Goal: Task Accomplishment & Management: Use online tool/utility

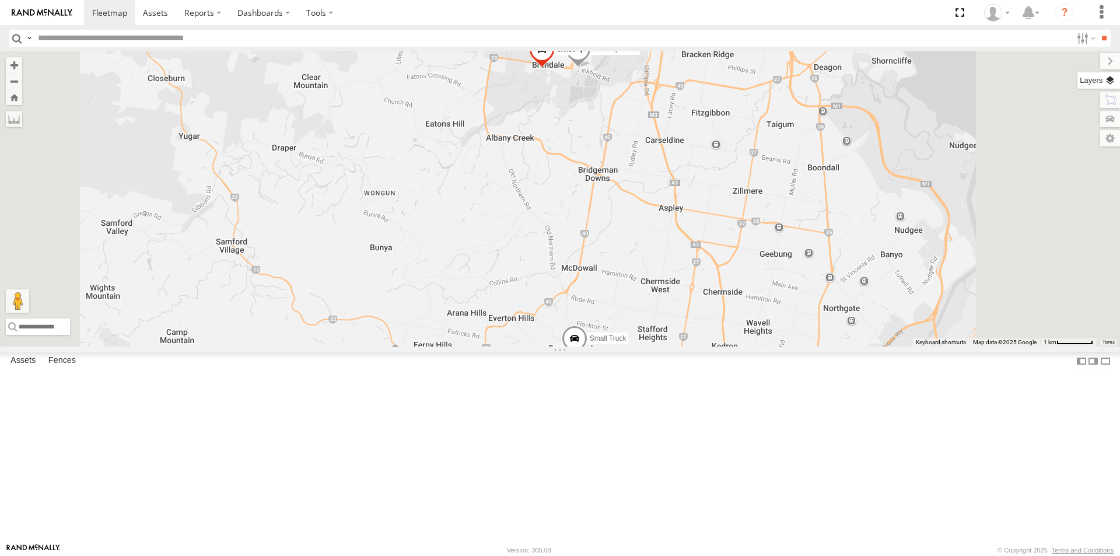
click at [1112, 80] on label at bounding box center [1098, 80] width 43 height 16
click at [0, 0] on span "Basemaps" at bounding box center [0, 0] width 0 height 0
click at [0, 0] on span "Satellite + Roadmap" at bounding box center [0, 0] width 0 height 0
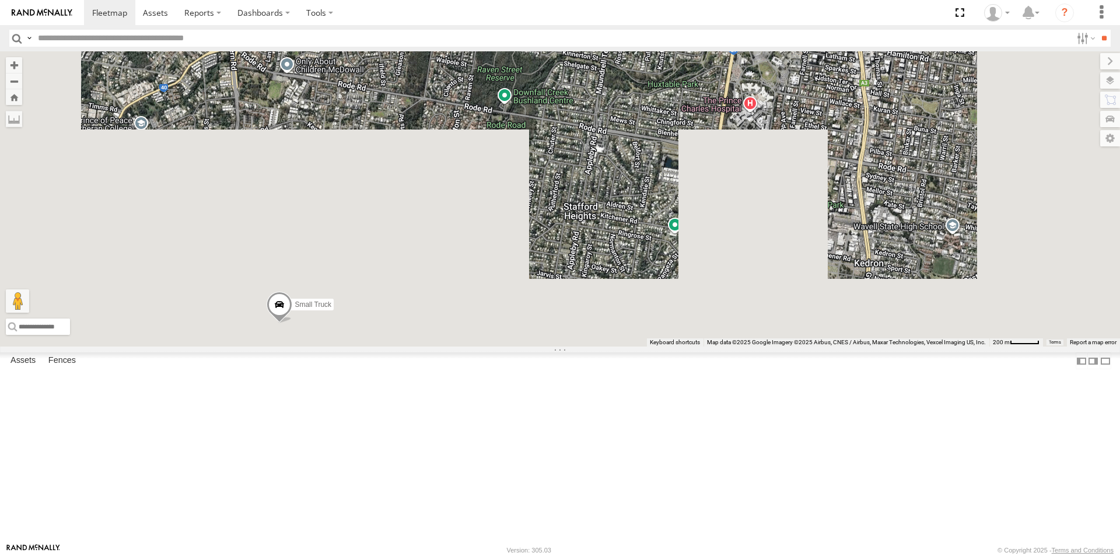
drag, startPoint x: 812, startPoint y: 417, endPoint x: 796, endPoint y: 16, distance: 401.0
click at [796, 16] on body at bounding box center [560, 278] width 1120 height 556
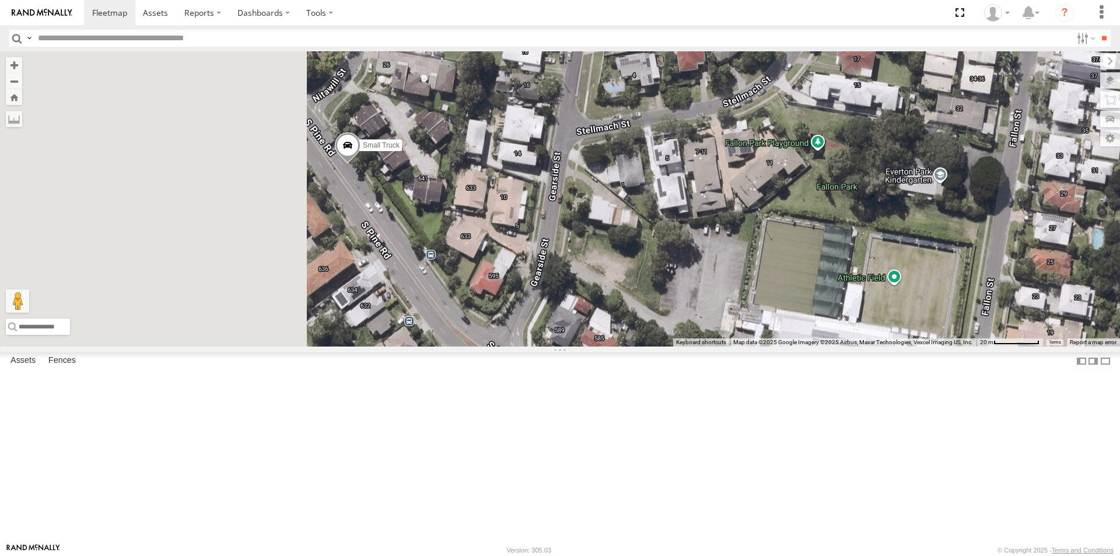
drag, startPoint x: 331, startPoint y: 347, endPoint x: 622, endPoint y: 333, distance: 291.4
click at [619, 335] on div "Delivery Truck cruise Small Truck" at bounding box center [560, 198] width 1120 height 295
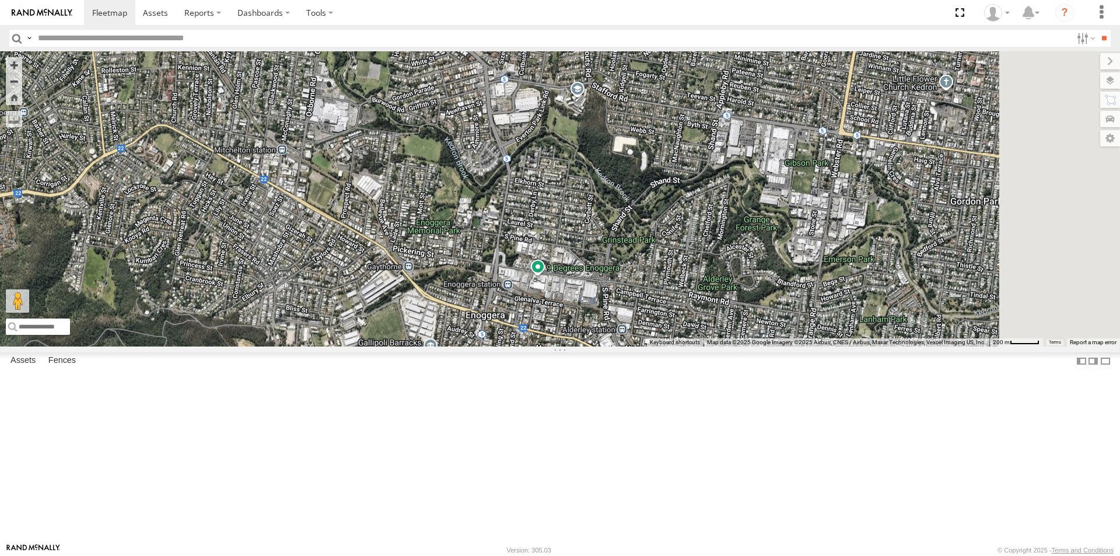
drag, startPoint x: 792, startPoint y: 507, endPoint x: 700, endPoint y: 244, distance: 278.5
click at [700, 244] on div "Delivery Truck cruise Small Truck" at bounding box center [560, 198] width 1120 height 295
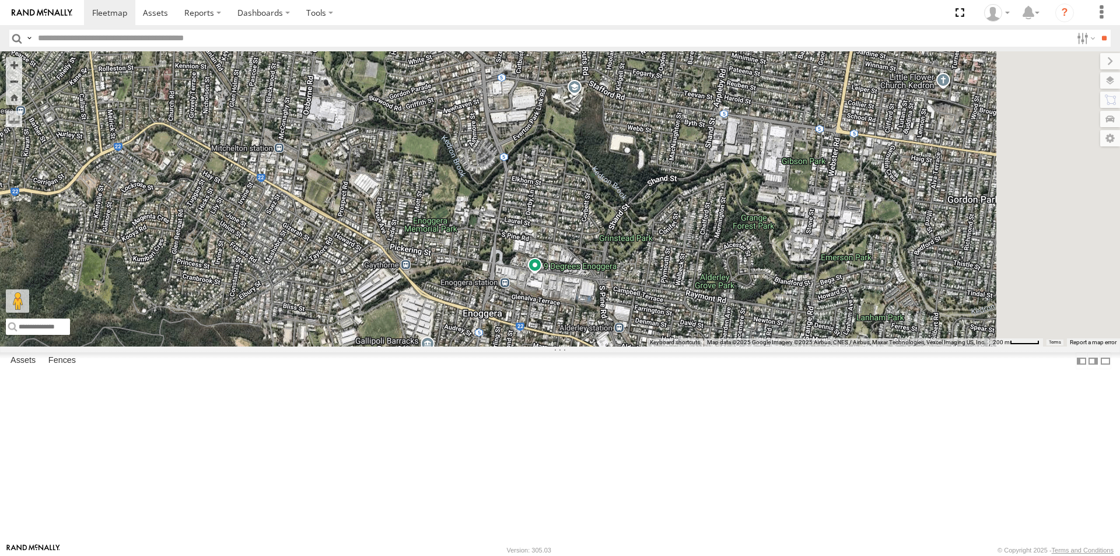
click at [0, 0] on span at bounding box center [0, 0] width 0 height 0
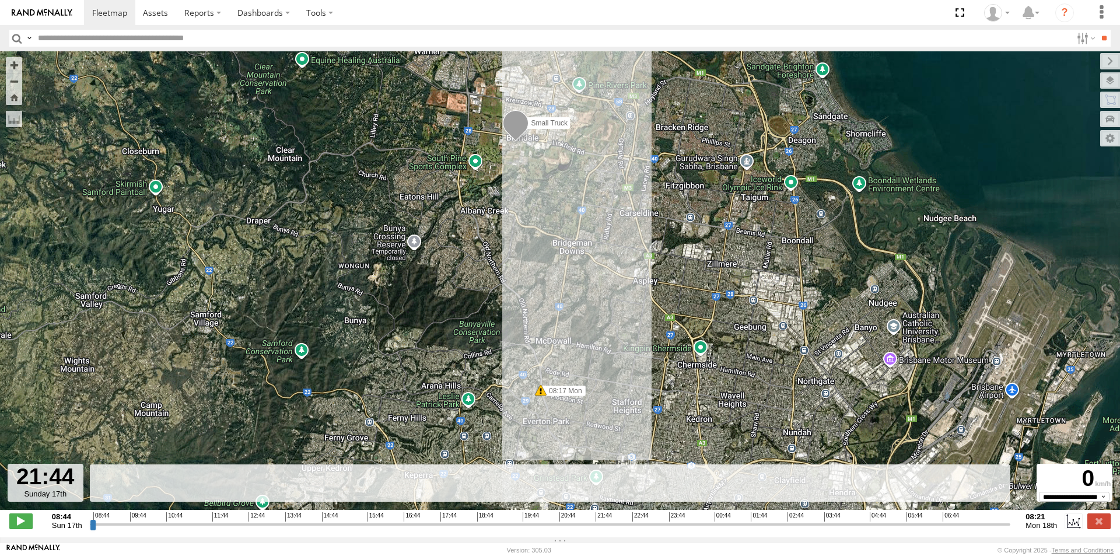
drag, startPoint x: 92, startPoint y: 533, endPoint x: 597, endPoint y: 537, distance: 504.5
click at [597, 530] on input "range" at bounding box center [550, 524] width 921 height 11
drag, startPoint x: 596, startPoint y: 530, endPoint x: 819, endPoint y: 517, distance: 223.2
click at [819, 519] on input "range" at bounding box center [550, 524] width 921 height 11
drag, startPoint x: 818, startPoint y: 530, endPoint x: 972, endPoint y: 539, distance: 154.3
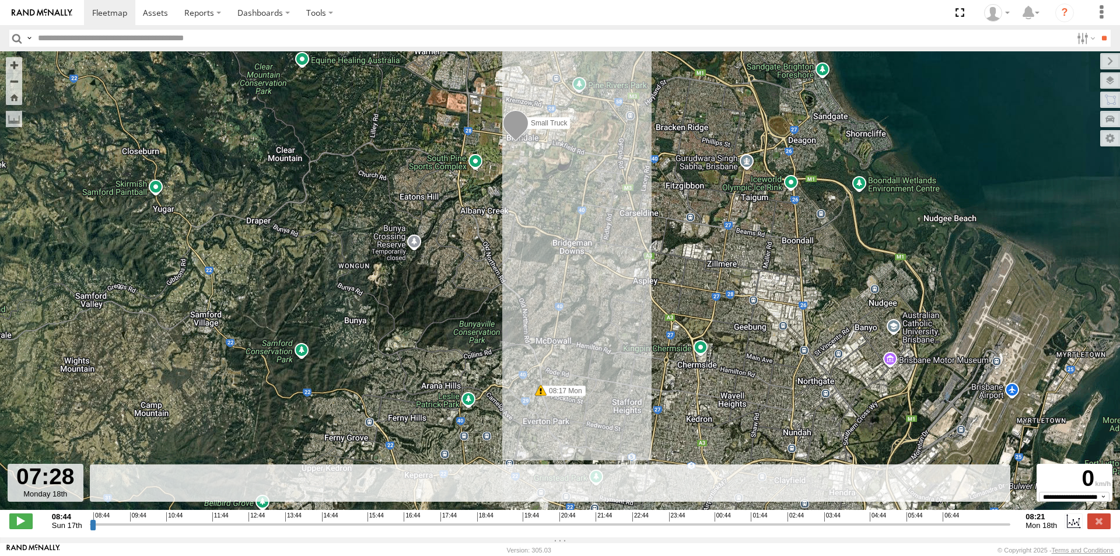
click at [972, 530] on input "range" at bounding box center [550, 524] width 921 height 11
click at [22, 524] on span at bounding box center [20, 520] width 23 height 15
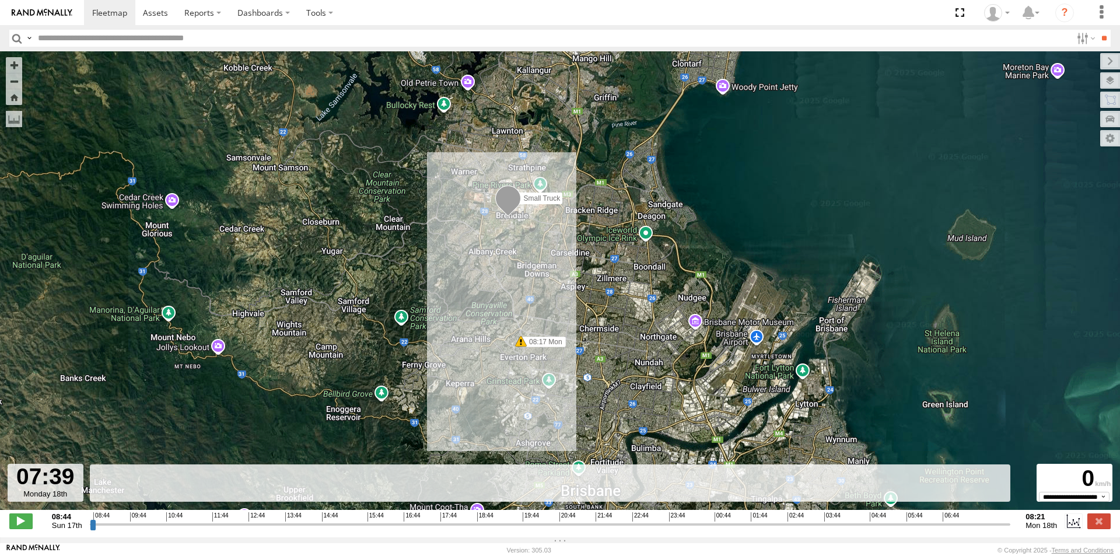
drag, startPoint x: 576, startPoint y: 446, endPoint x: 564, endPoint y: 313, distance: 132.9
click at [569, 313] on div "Small Truck 08:17 Mon" at bounding box center [560, 286] width 1120 height 471
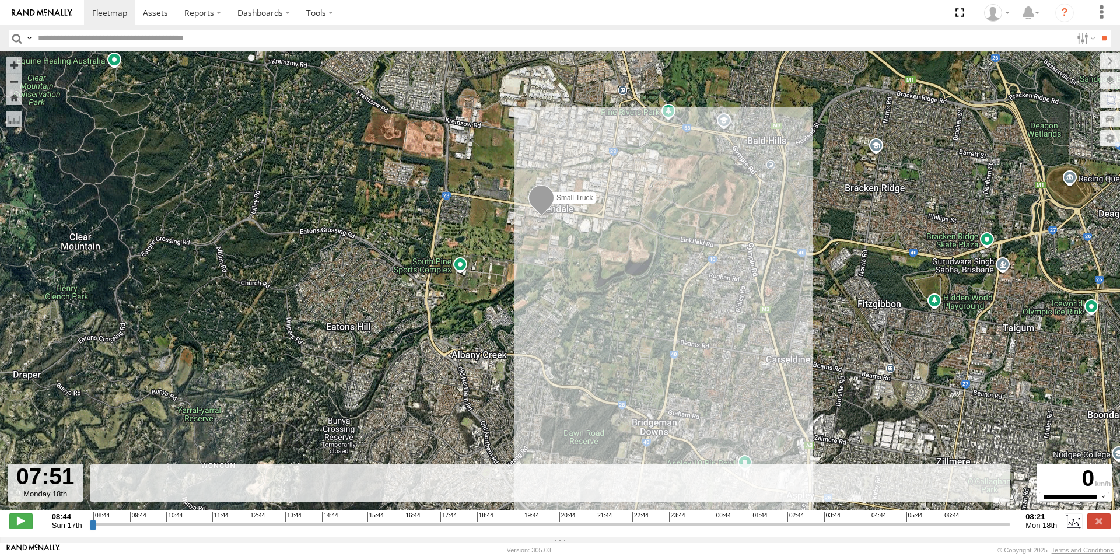
drag, startPoint x: 575, startPoint y: 423, endPoint x: 516, endPoint y: 147, distance: 282.1
click at [516, 147] on div "Small Truck 08:17 Mon" at bounding box center [560, 286] width 1120 height 471
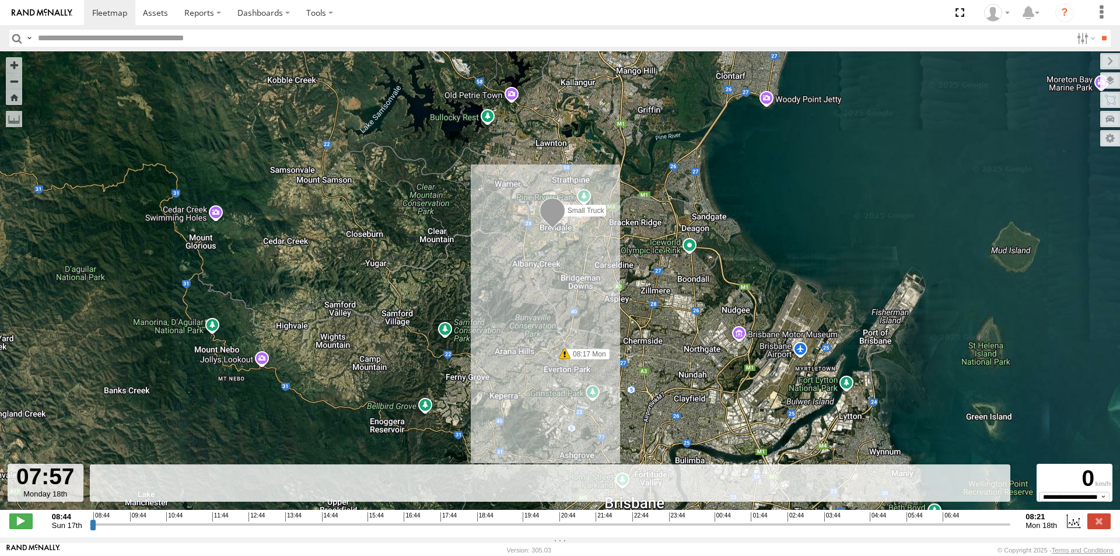
drag, startPoint x: 667, startPoint y: 434, endPoint x: 636, endPoint y: 335, distance: 103.9
click at [636, 335] on div "Small Truck 08:17 Mon" at bounding box center [560, 286] width 1120 height 471
type input "**********"
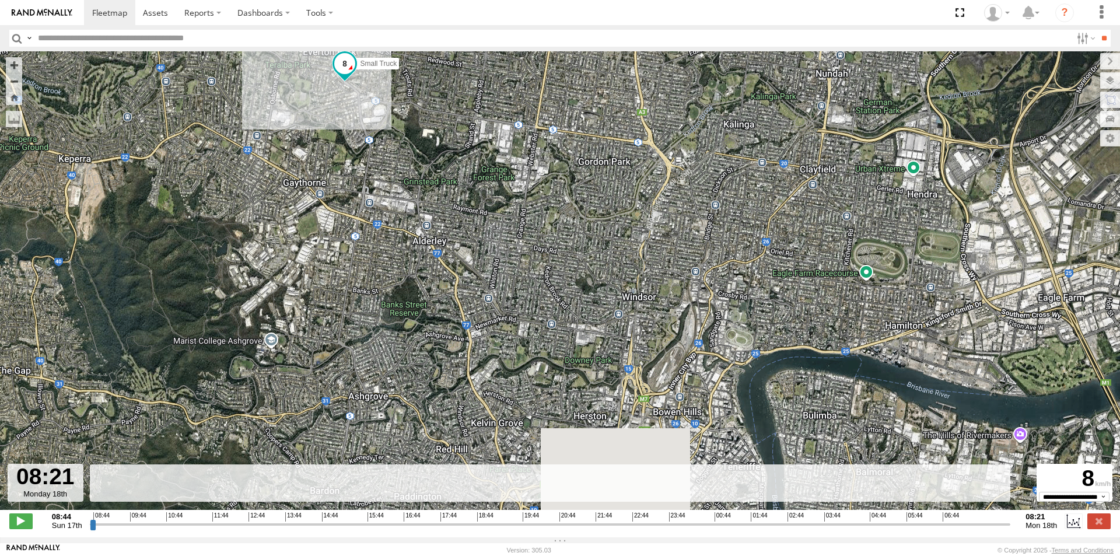
drag, startPoint x: 636, startPoint y: 462, endPoint x: 566, endPoint y: 262, distance: 211.2
click at [566, 262] on div "Small Truck 08:17 Mon" at bounding box center [560, 286] width 1120 height 471
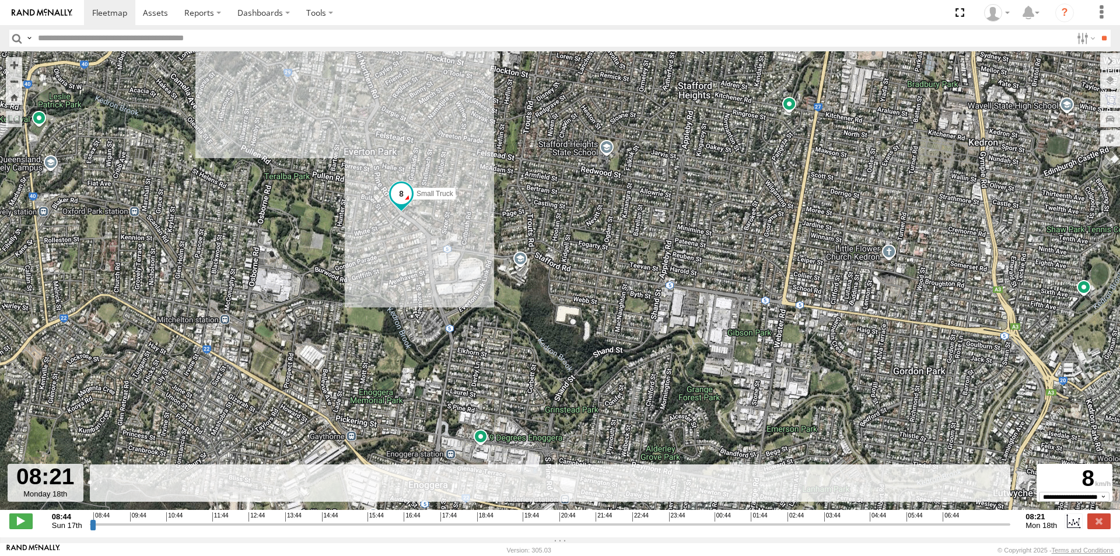
drag, startPoint x: 383, startPoint y: 199, endPoint x: 490, endPoint y: 341, distance: 177.9
click at [490, 341] on div "Small Truck 08:17 Mon" at bounding box center [560, 286] width 1120 height 471
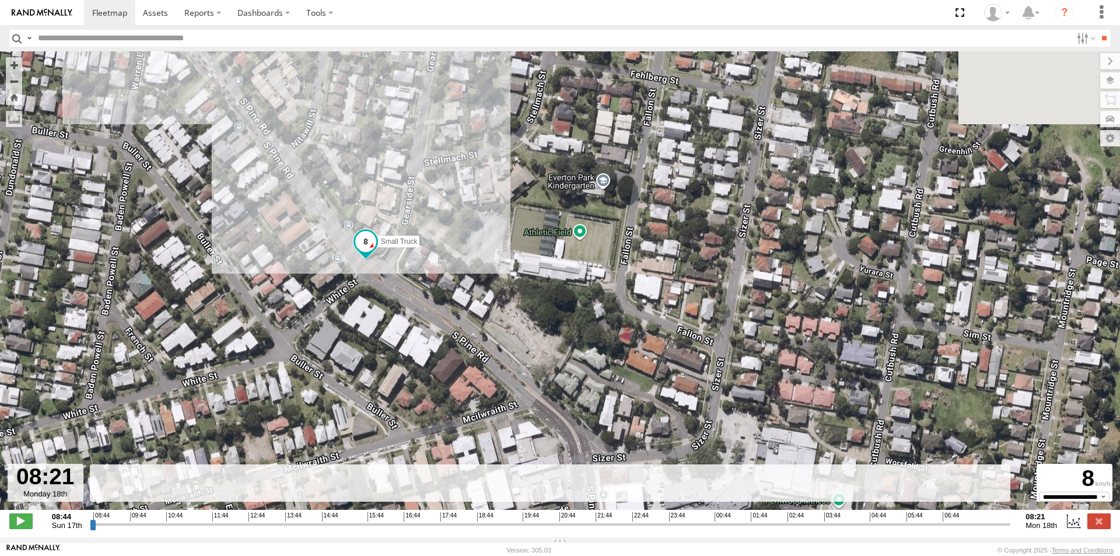
drag, startPoint x: 302, startPoint y: 146, endPoint x: 553, endPoint y: 393, distance: 351.8
click at [553, 393] on div "Small Truck 08:17 Mon" at bounding box center [560, 286] width 1120 height 471
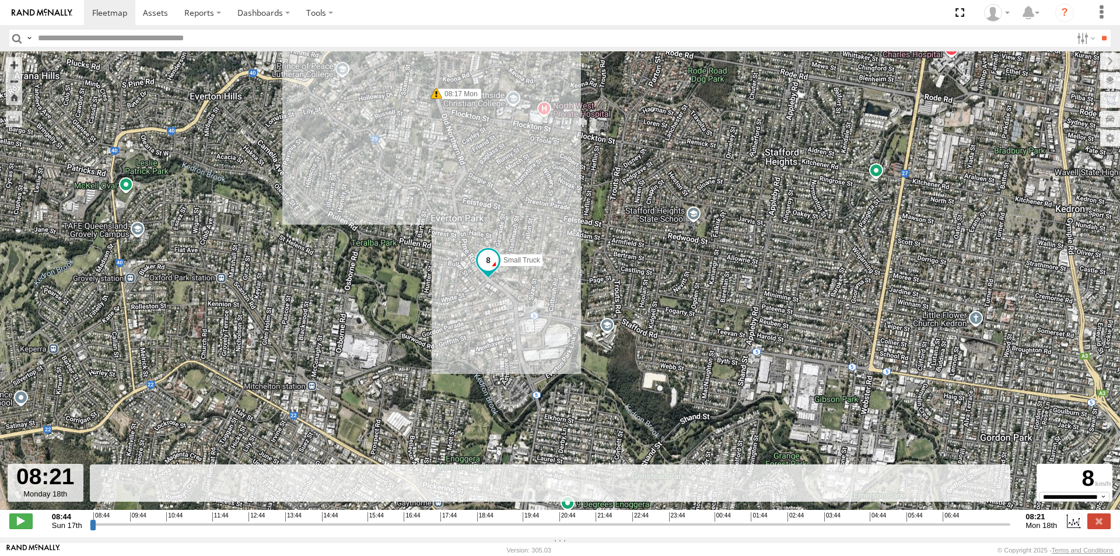
drag, startPoint x: 658, startPoint y: 431, endPoint x: 573, endPoint y: 331, distance: 131.1
click at [573, 331] on div "Small Truck 08:17 Mon" at bounding box center [560, 286] width 1120 height 471
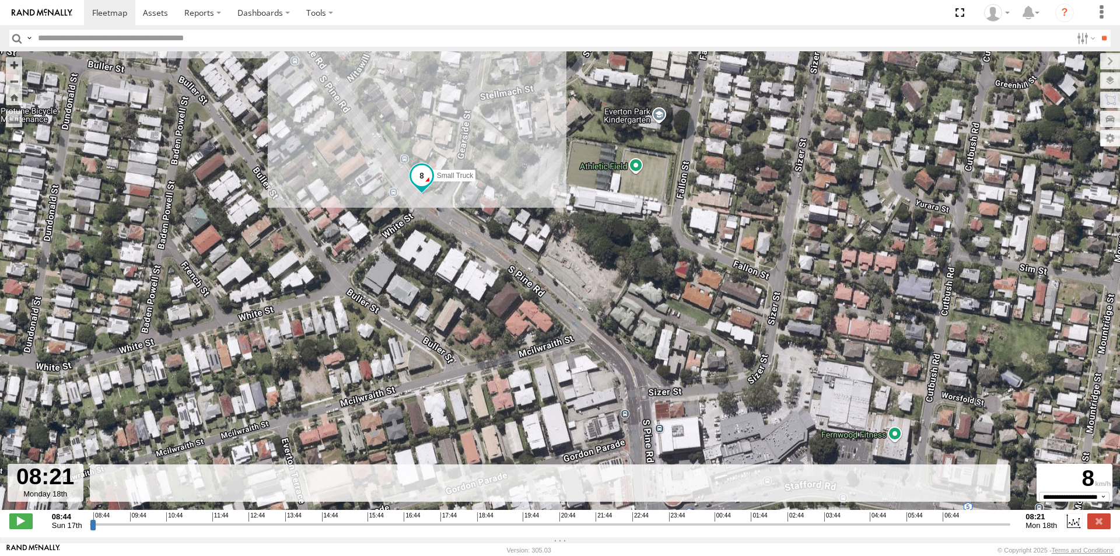
drag, startPoint x: 451, startPoint y: 178, endPoint x: 477, endPoint y: 495, distance: 317.8
click at [477, 495] on div "← Move left → Move right ↑ Move up ↓ Move down + Zoom in - Zoom out Home Jump l…" at bounding box center [560, 294] width 1120 height 486
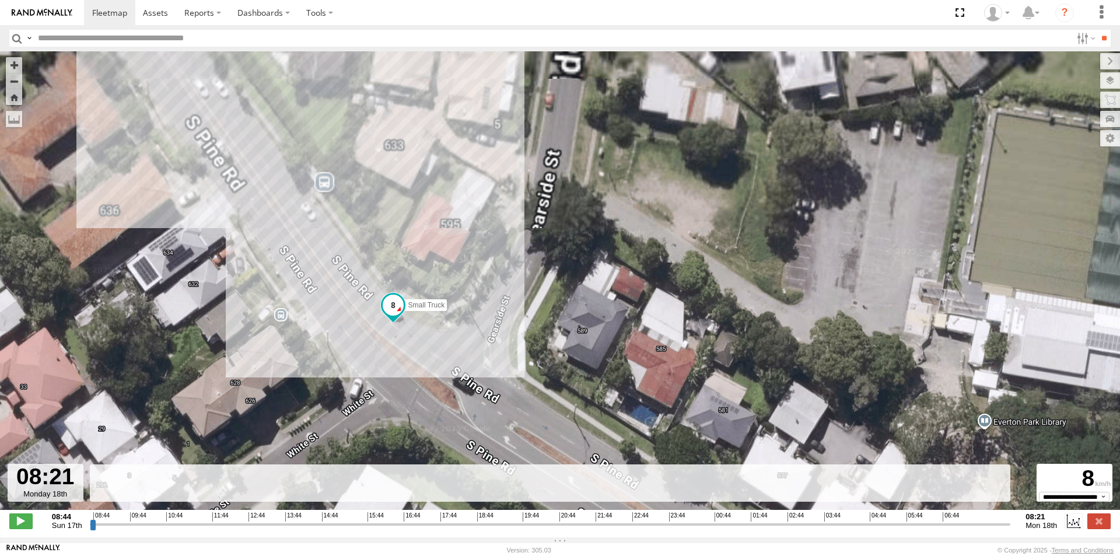
drag, startPoint x: 398, startPoint y: 125, endPoint x: 451, endPoint y: 373, distance: 254.1
click at [451, 373] on div "Small Truck 08:17 Mon" at bounding box center [560, 286] width 1120 height 471
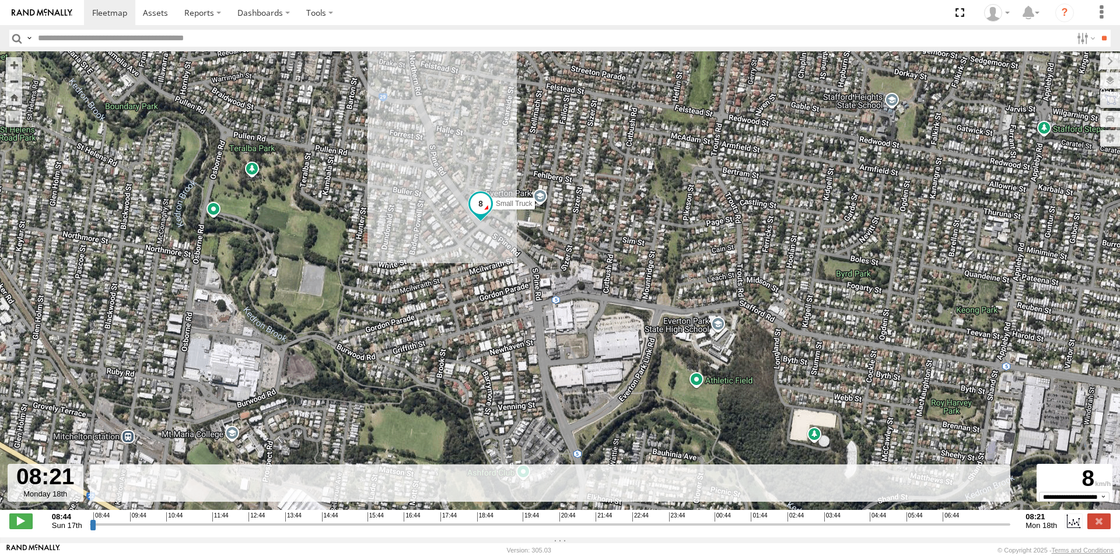
drag, startPoint x: 593, startPoint y: 428, endPoint x: 567, endPoint y: 276, distance: 153.9
click at [567, 276] on div "Small Truck 08:17 Mon" at bounding box center [560, 286] width 1120 height 471
click at [482, 205] on span at bounding box center [480, 202] width 21 height 21
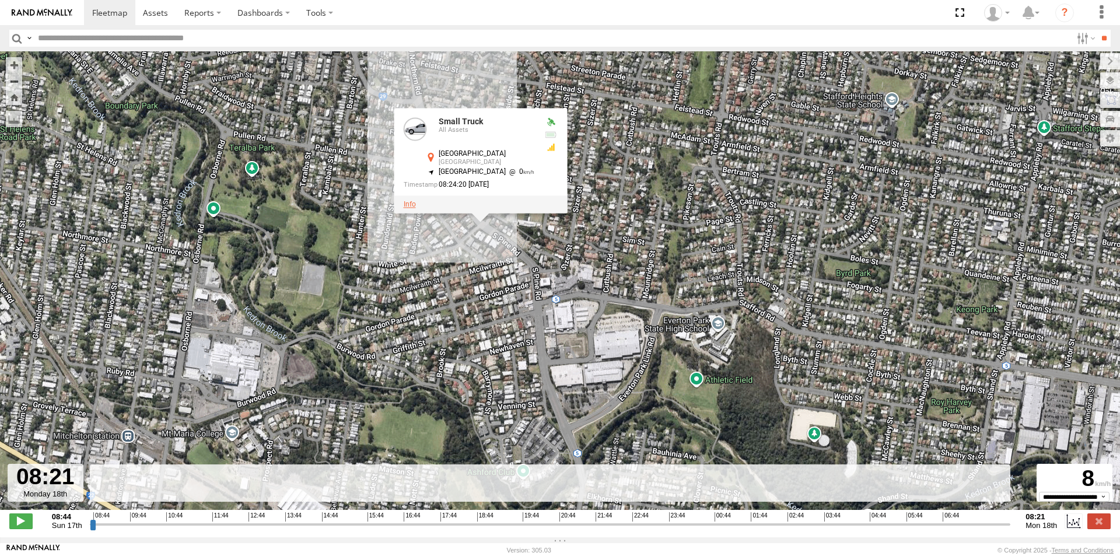
click at [415, 208] on link at bounding box center [410, 204] width 12 height 8
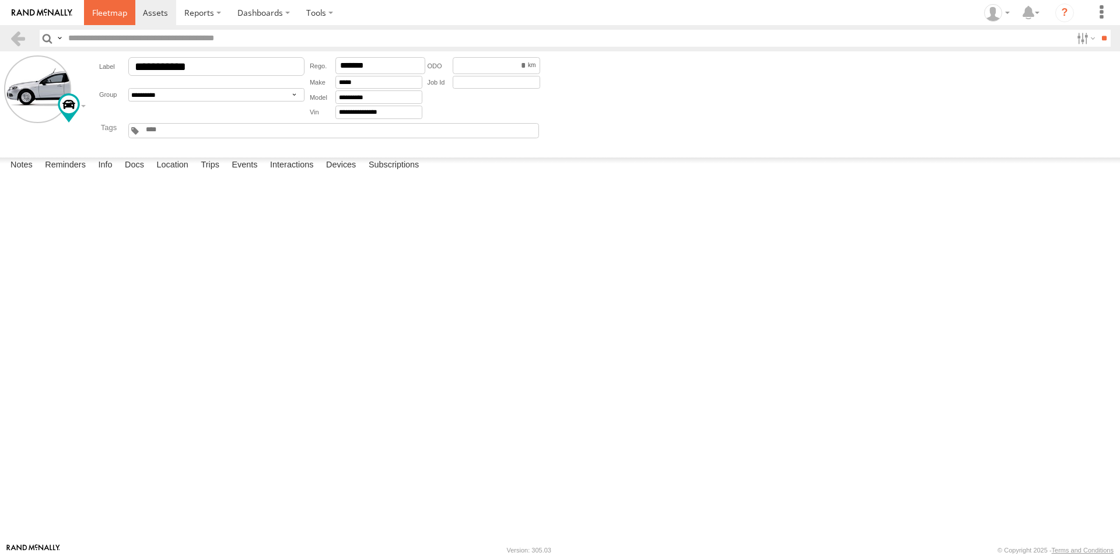
click at [111, 11] on span at bounding box center [109, 12] width 35 height 11
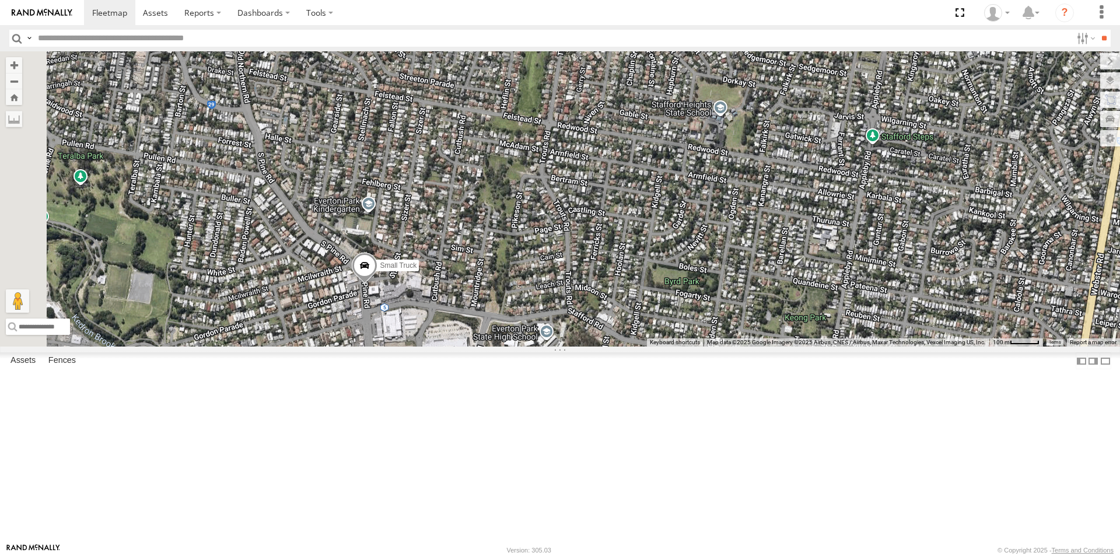
drag, startPoint x: 419, startPoint y: 379, endPoint x: 676, endPoint y: 375, distance: 257.2
click at [676, 346] on div "Delivery Truck cruise Small Truck" at bounding box center [560, 198] width 1120 height 295
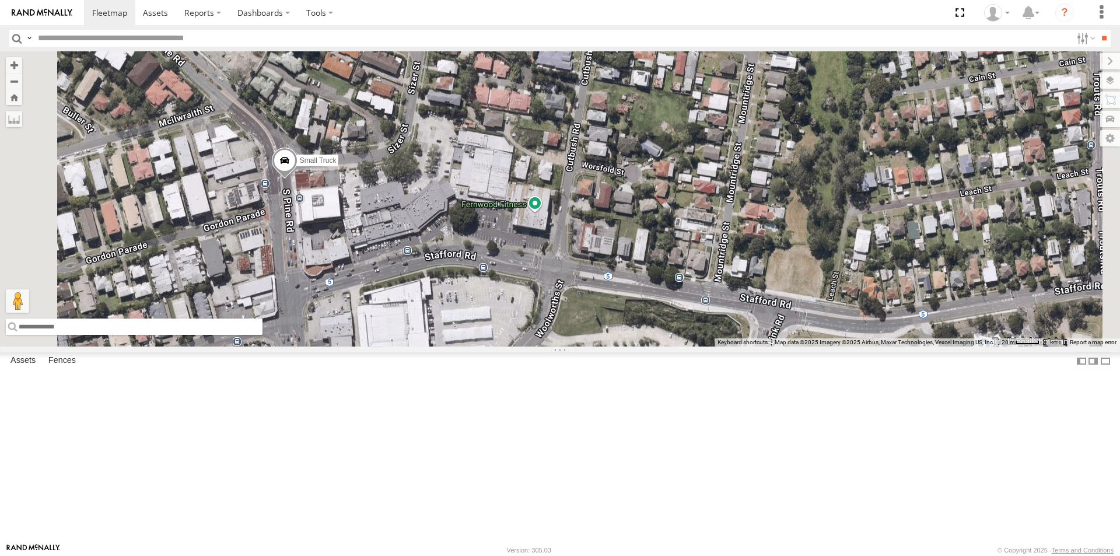
click at [262, 335] on input "text" at bounding box center [134, 326] width 257 height 16
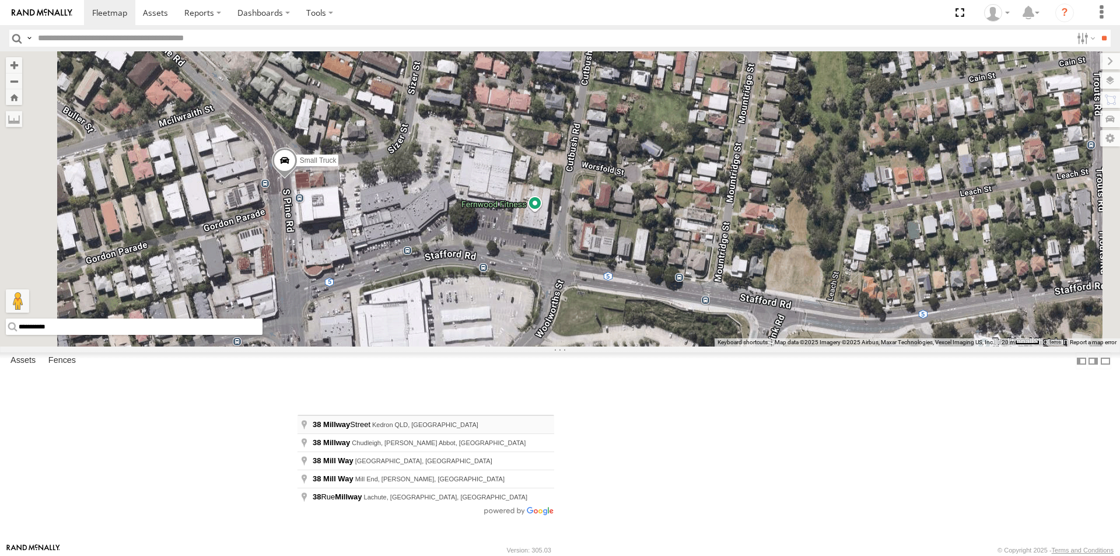
type input "**********"
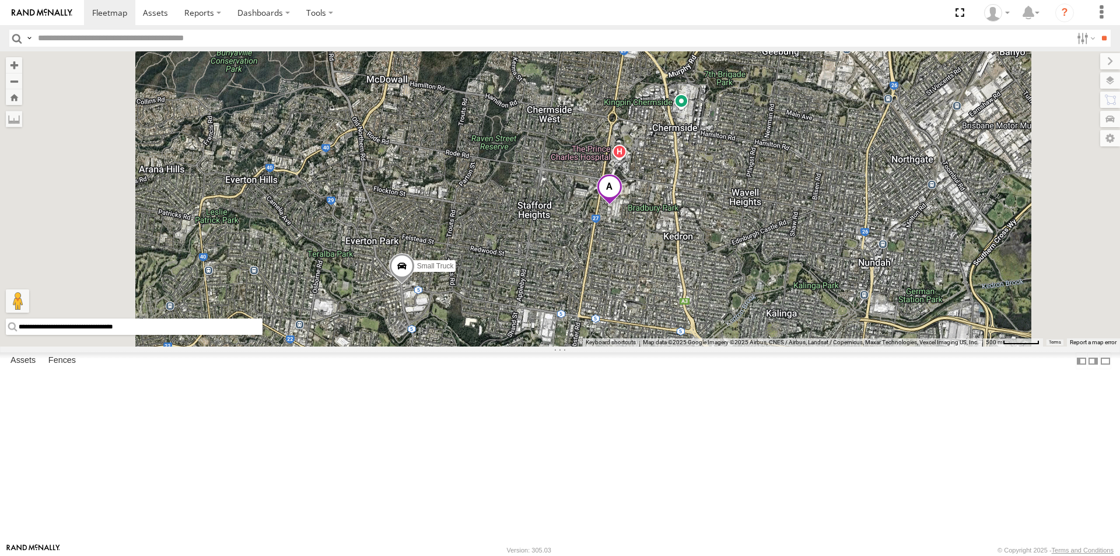
drag, startPoint x: 829, startPoint y: 485, endPoint x: 842, endPoint y: 282, distance: 204.0
click at [842, 282] on div "Delivery Truck cruise Small Truck" at bounding box center [560, 198] width 1120 height 295
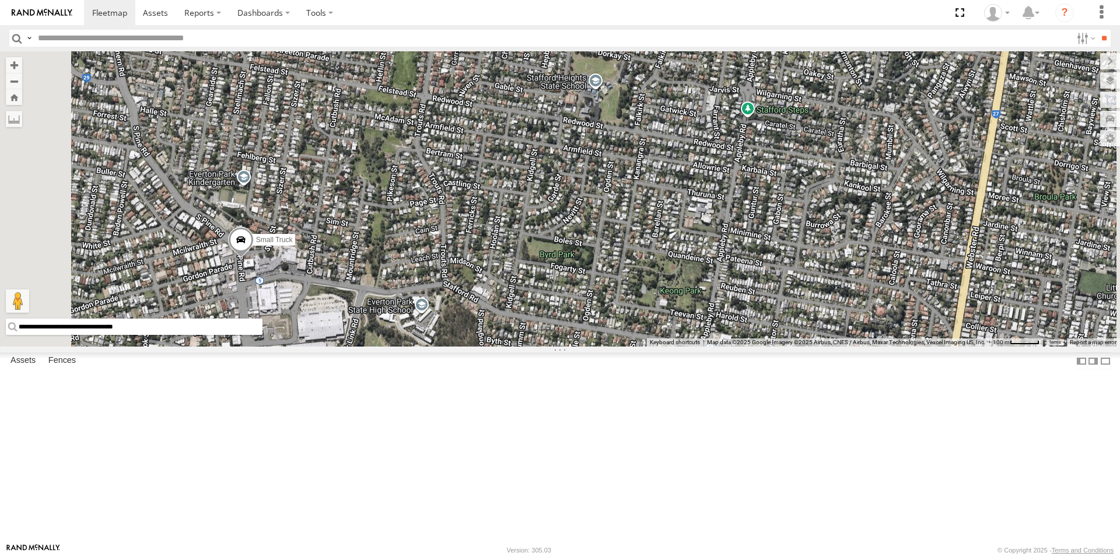
drag, startPoint x: 379, startPoint y: 395, endPoint x: 511, endPoint y: 361, distance: 136.8
click at [511, 346] on div "Delivery Truck cruise Small Truck" at bounding box center [560, 198] width 1120 height 295
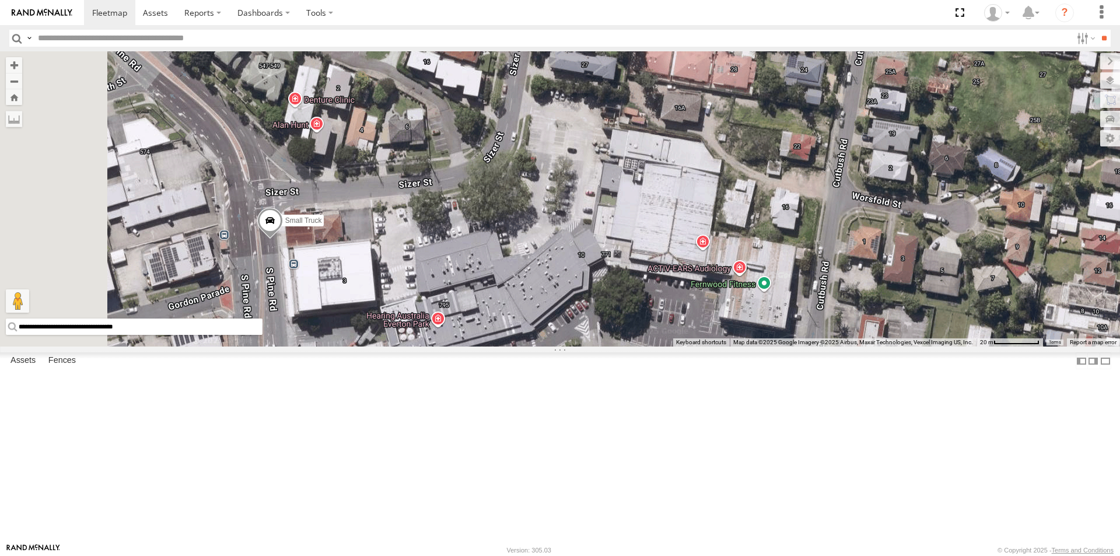
drag, startPoint x: 323, startPoint y: 332, endPoint x: 491, endPoint y: 352, distance: 168.6
click at [491, 346] on div "Delivery Truck cruise Small Truck" at bounding box center [560, 198] width 1120 height 295
click at [0, 0] on span at bounding box center [0, 0] width 0 height 0
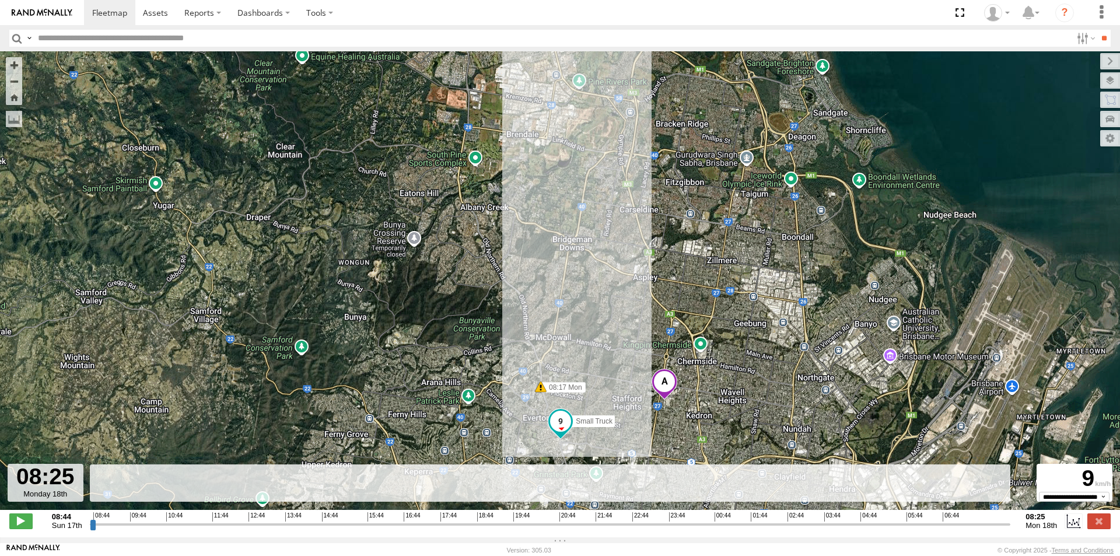
drag, startPoint x: 93, startPoint y: 531, endPoint x: 1023, endPoint y: 524, distance: 930.3
type input "**********"
click at [1011, 524] on input "range" at bounding box center [550, 524] width 921 height 11
click at [689, 446] on div "Small Truck 08:17 Mon" at bounding box center [560, 286] width 1120 height 471
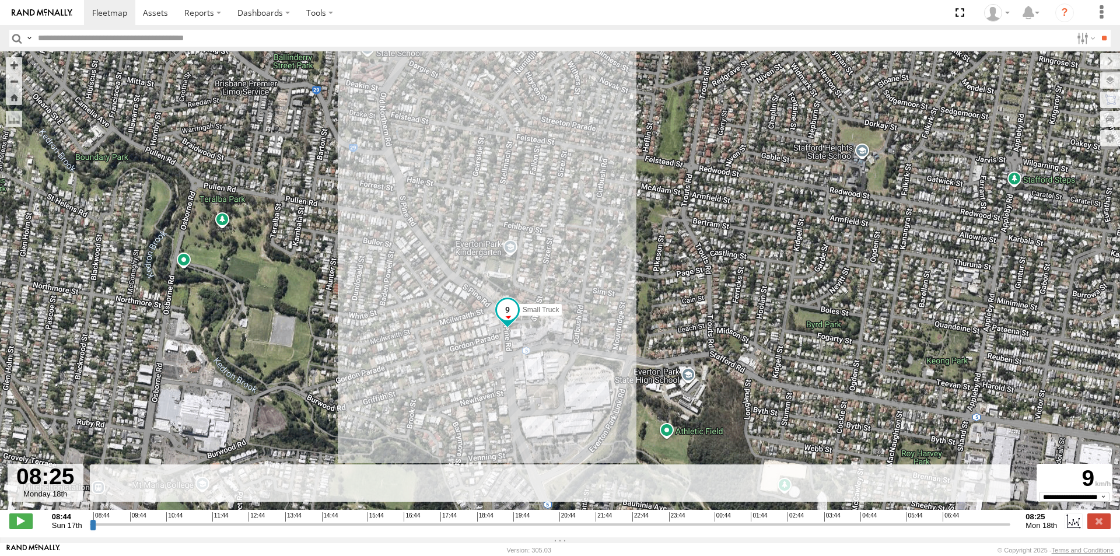
drag, startPoint x: 501, startPoint y: 424, endPoint x: 499, endPoint y: 181, distance: 243.2
click at [499, 181] on div "Small Truck 08:17 Mon" at bounding box center [560, 286] width 1120 height 471
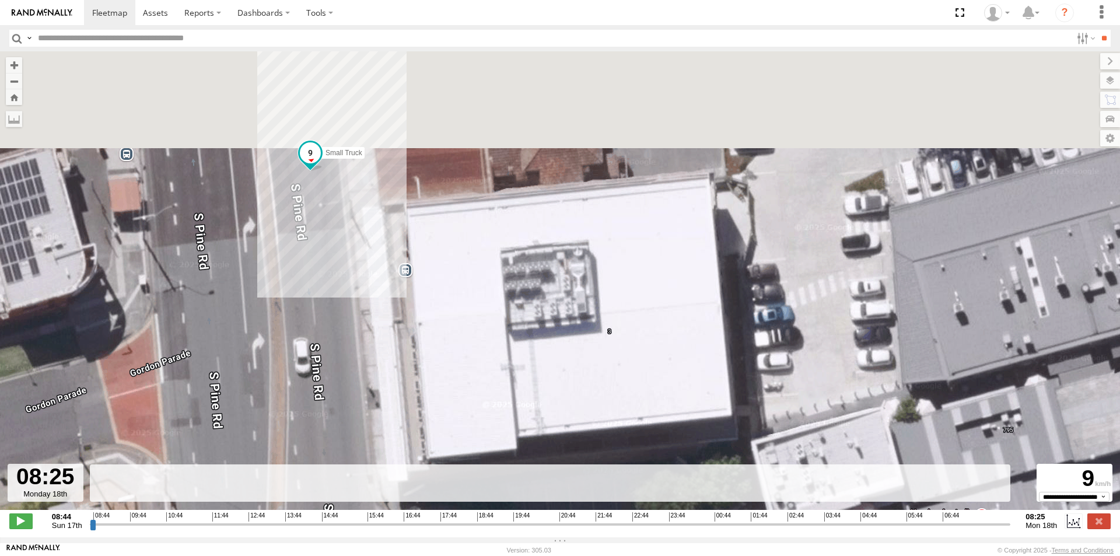
drag, startPoint x: 259, startPoint y: 94, endPoint x: 398, endPoint y: 426, distance: 359.7
click at [398, 426] on div "Small Truck 08:17 Mon" at bounding box center [560, 286] width 1120 height 471
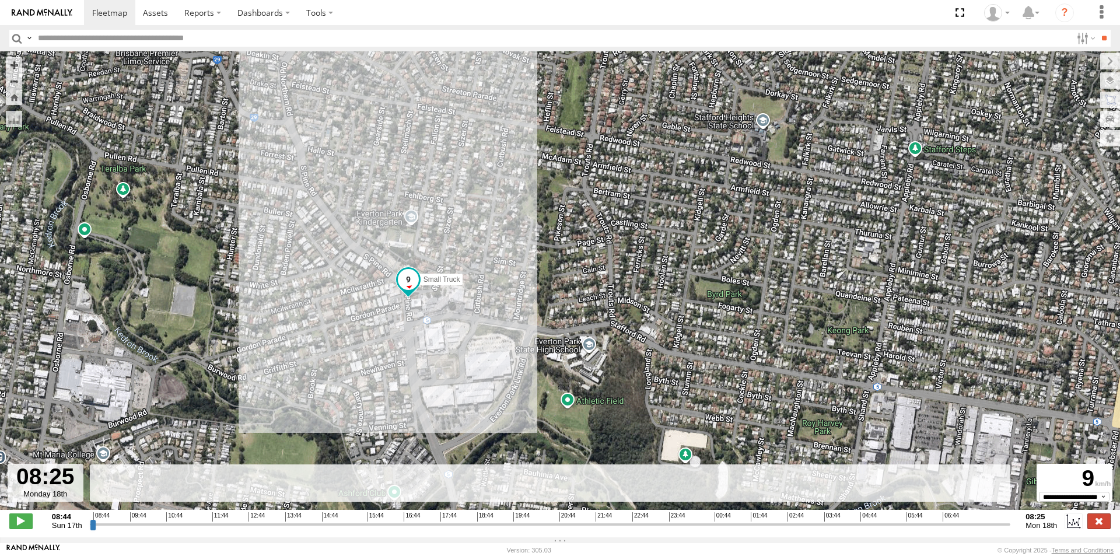
click at [1098, 527] on label at bounding box center [1098, 520] width 23 height 15
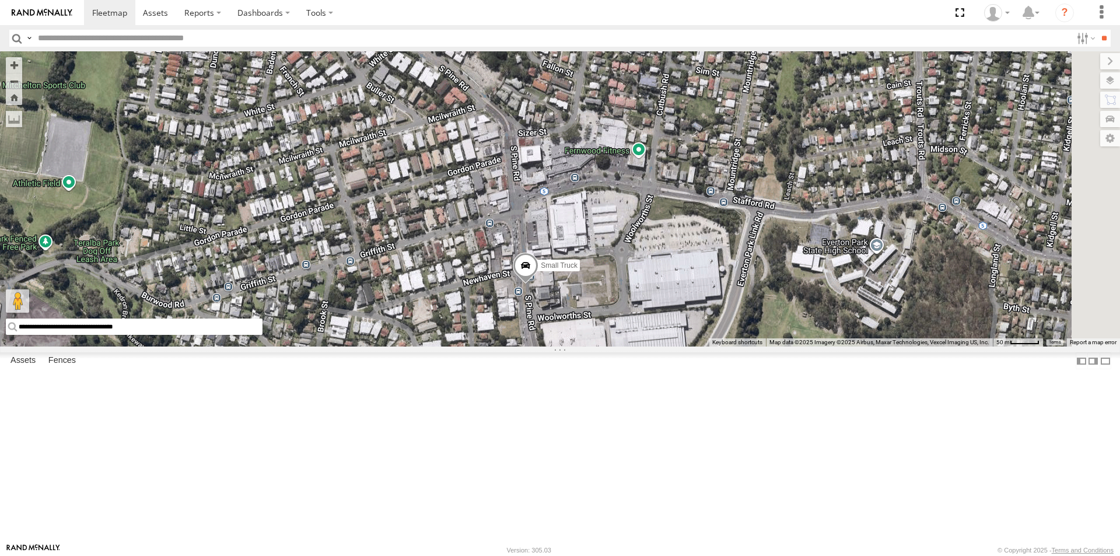
drag, startPoint x: 887, startPoint y: 443, endPoint x: 712, endPoint y: 392, distance: 182.3
click at [712, 346] on div "Small Truck" at bounding box center [560, 198] width 1120 height 295
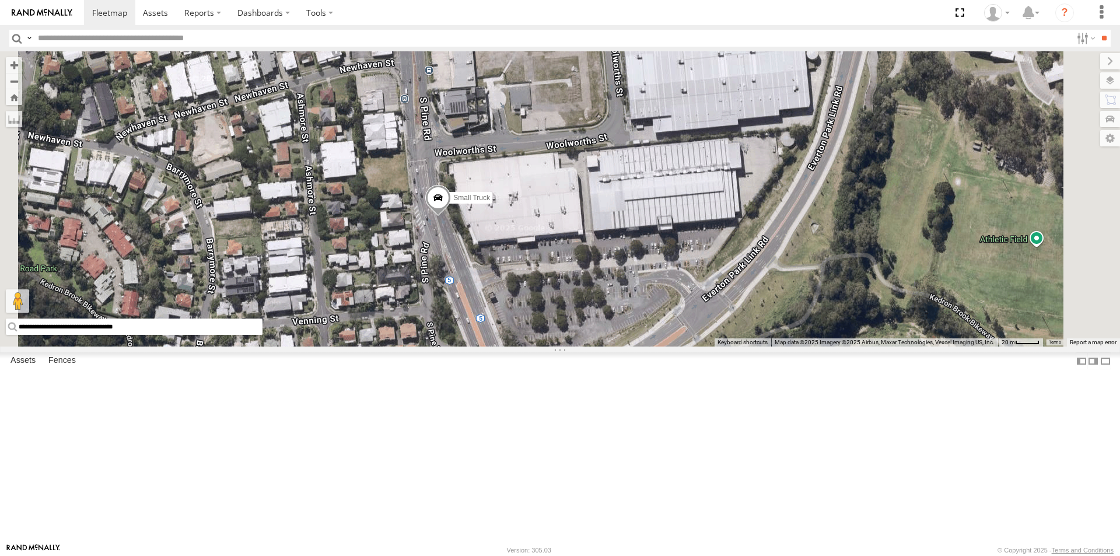
drag, startPoint x: 428, startPoint y: 522, endPoint x: 304, endPoint y: 532, distance: 123.5
click at [304, 346] on div "**********" at bounding box center [560, 198] width 1120 height 295
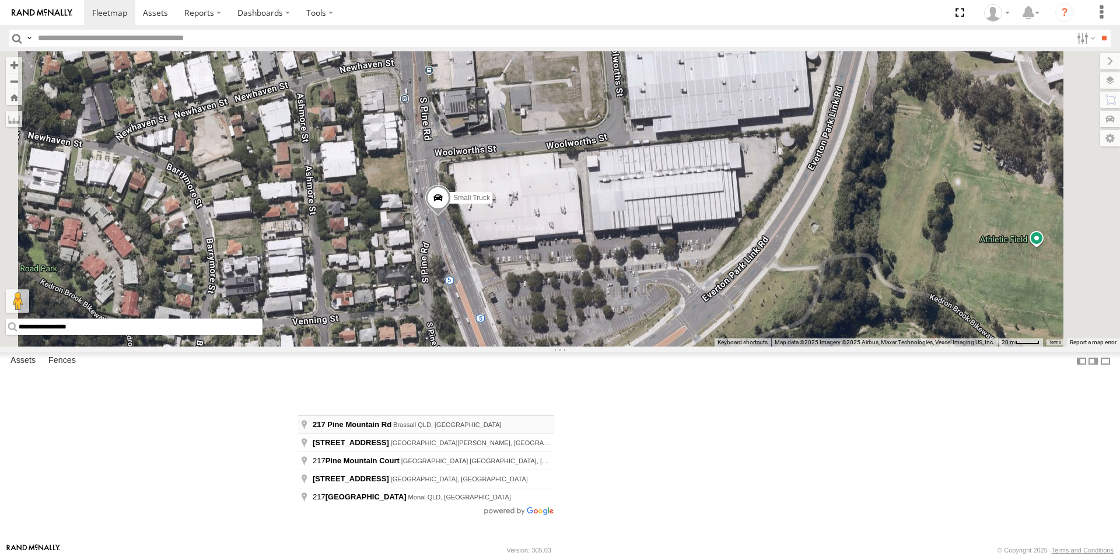
type input "**********"
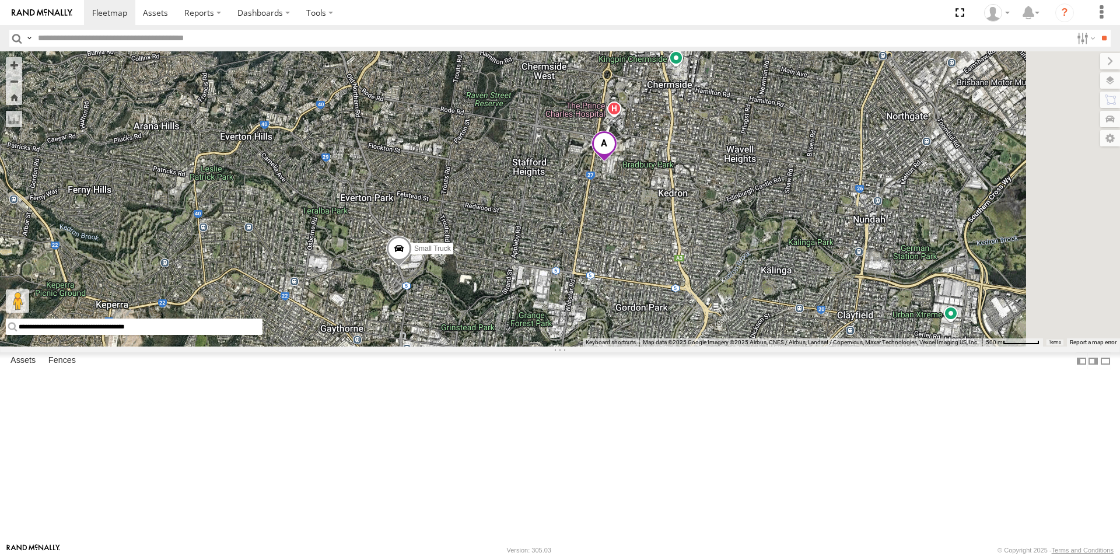
drag, startPoint x: 759, startPoint y: 184, endPoint x: 581, endPoint y: 494, distance: 358.0
click at [581, 346] on div "Small Truck Delivery Truck cruise" at bounding box center [560, 198] width 1120 height 295
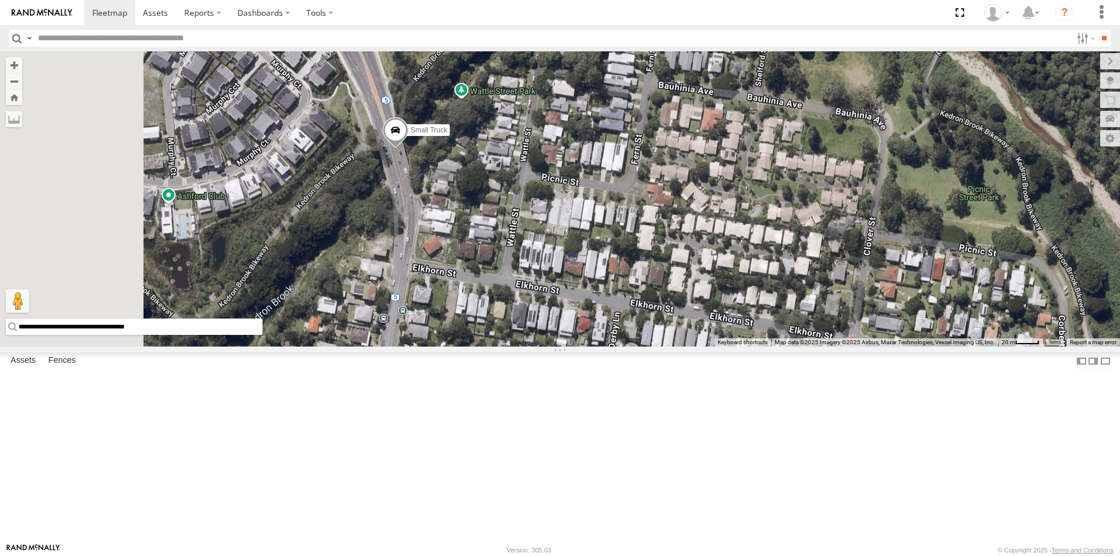
drag, startPoint x: 425, startPoint y: 285, endPoint x: 645, endPoint y: 311, distance: 221.5
click at [645, 311] on div "Small Truck Delivery Truck cruise" at bounding box center [560, 198] width 1120 height 295
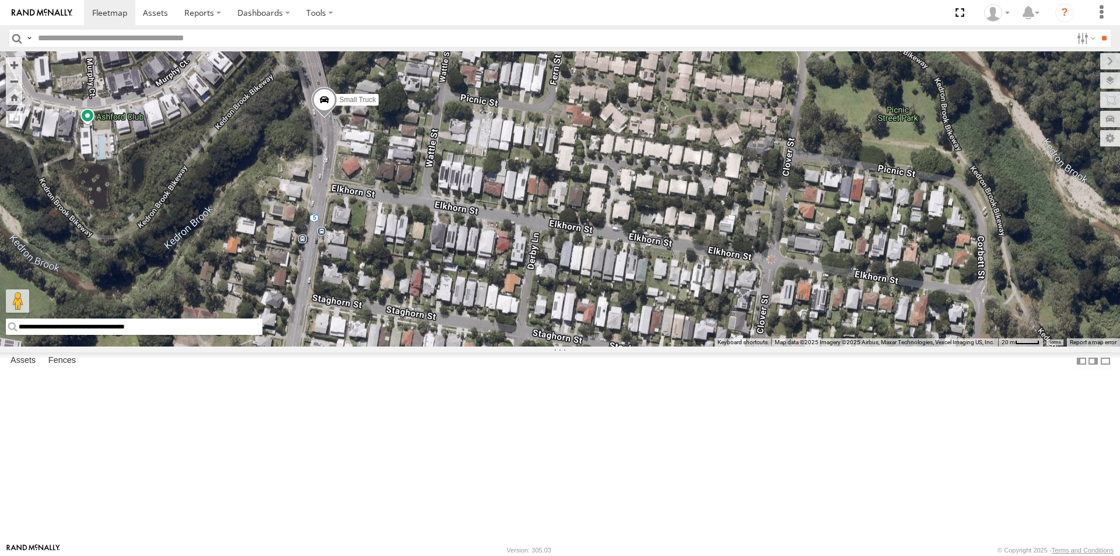
drag, startPoint x: 1003, startPoint y: 397, endPoint x: 863, endPoint y: 306, distance: 167.0
click at [863, 306] on div "Small Truck Delivery Truck cruise" at bounding box center [560, 198] width 1120 height 295
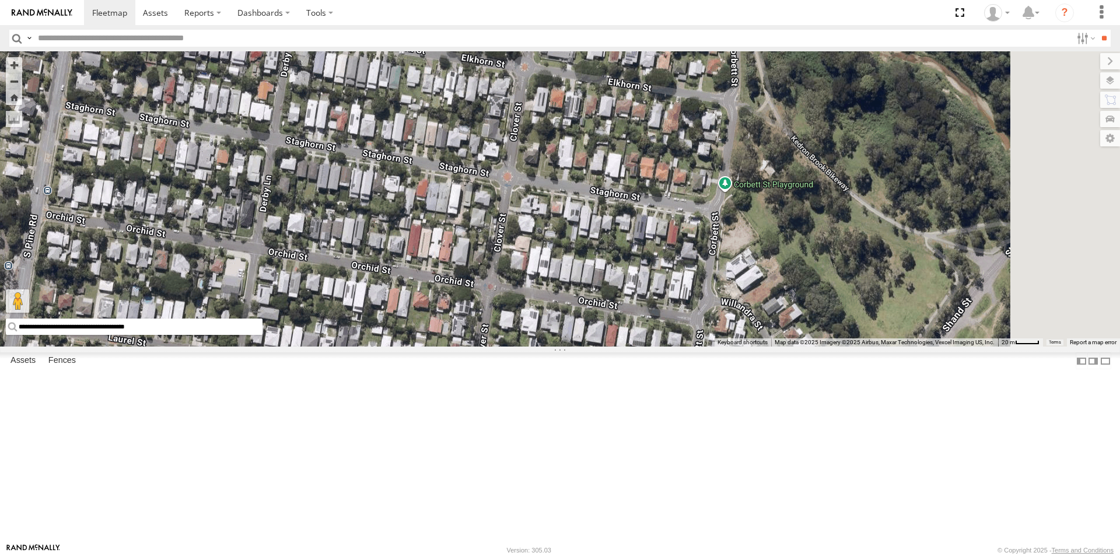
drag, startPoint x: 839, startPoint y: 297, endPoint x: 593, endPoint y: 107, distance: 311.4
click at [593, 107] on div "Small Truck Delivery Truck cruise" at bounding box center [560, 198] width 1120 height 295
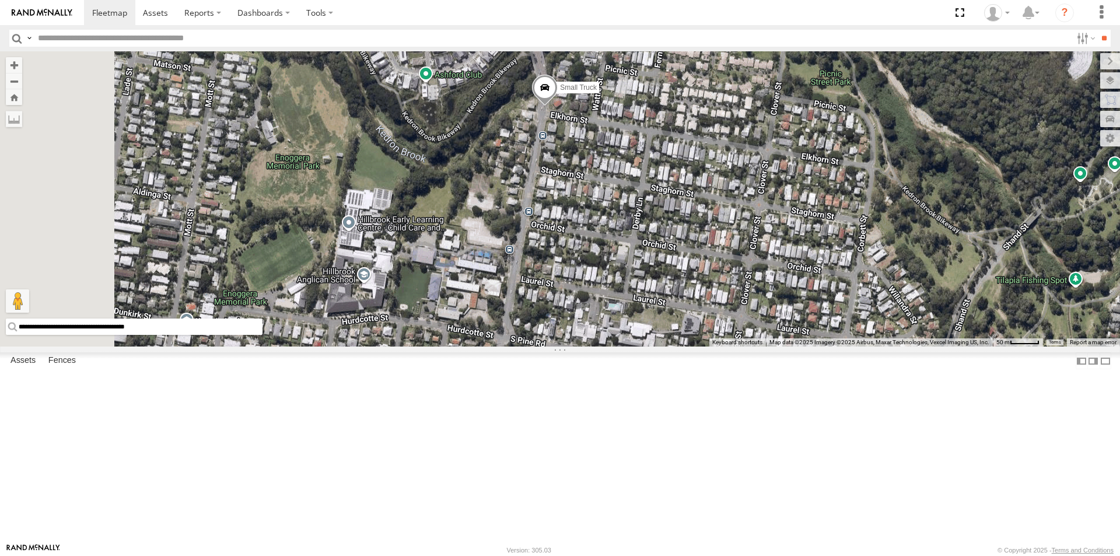
drag, startPoint x: 574, startPoint y: 225, endPoint x: 828, endPoint y: 292, distance: 263.0
click at [828, 292] on div "Small Truck" at bounding box center [560, 198] width 1120 height 295
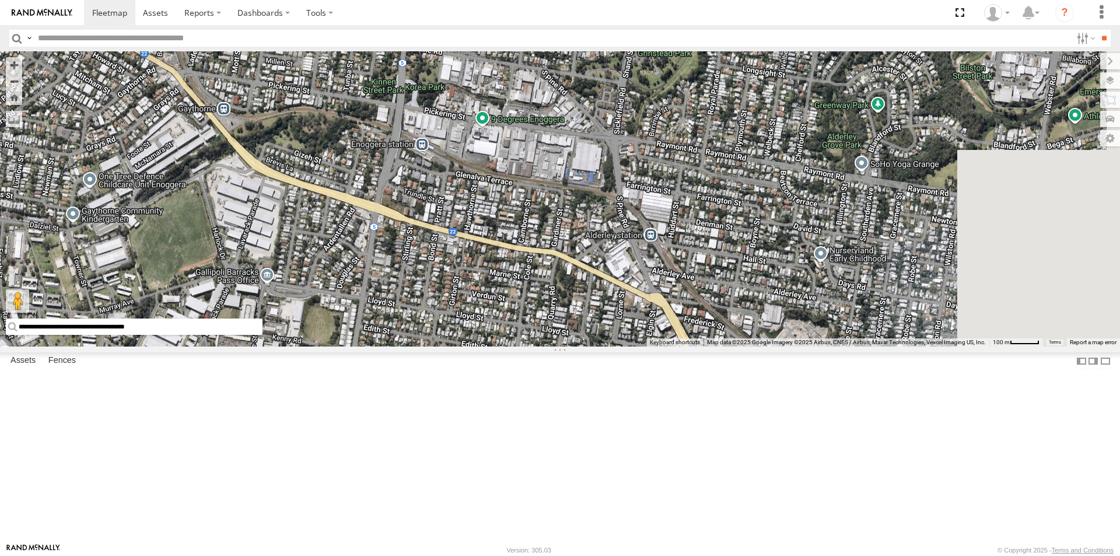
drag, startPoint x: 861, startPoint y: 434, endPoint x: 675, endPoint y: 195, distance: 303.0
click at [675, 195] on div "Small Truck" at bounding box center [560, 198] width 1120 height 295
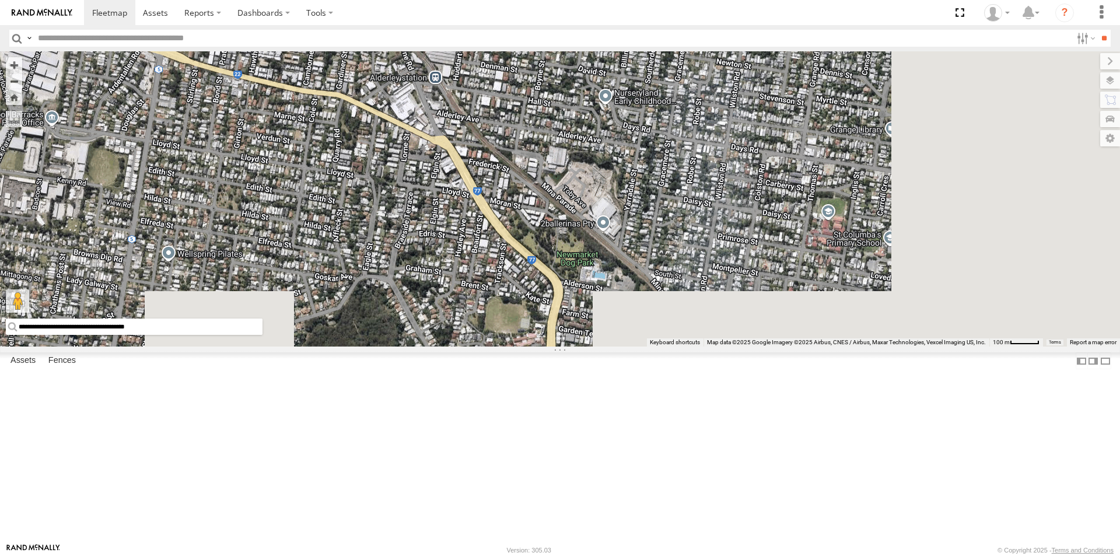
drag, startPoint x: 952, startPoint y: 409, endPoint x: 737, endPoint y: 250, distance: 266.9
click at [737, 250] on div "Small Truck" at bounding box center [560, 198] width 1120 height 295
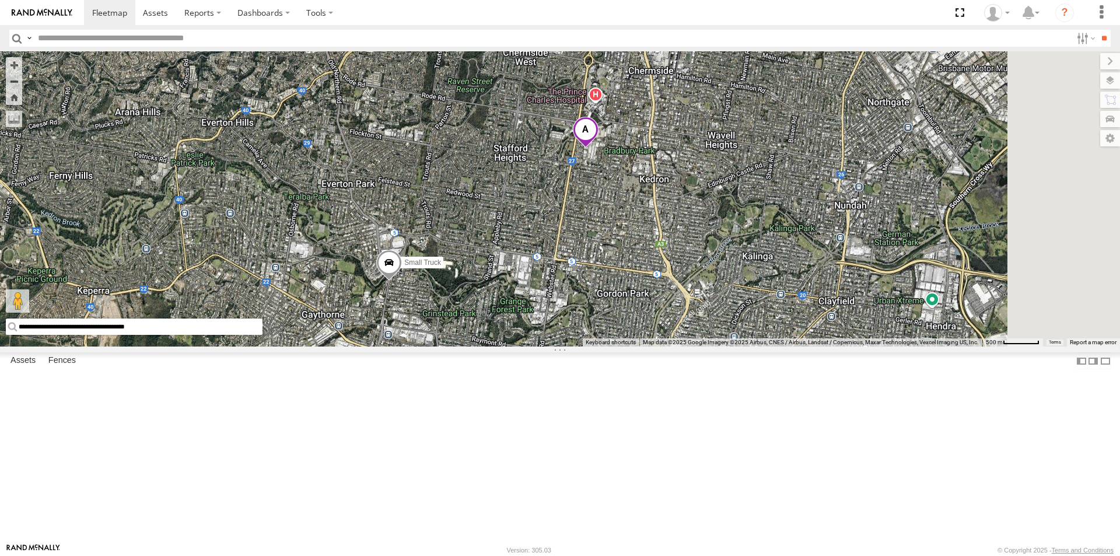
drag, startPoint x: 875, startPoint y: 194, endPoint x: 732, endPoint y: 392, distance: 244.3
click at [732, 346] on div "Small Truck" at bounding box center [560, 198] width 1120 height 295
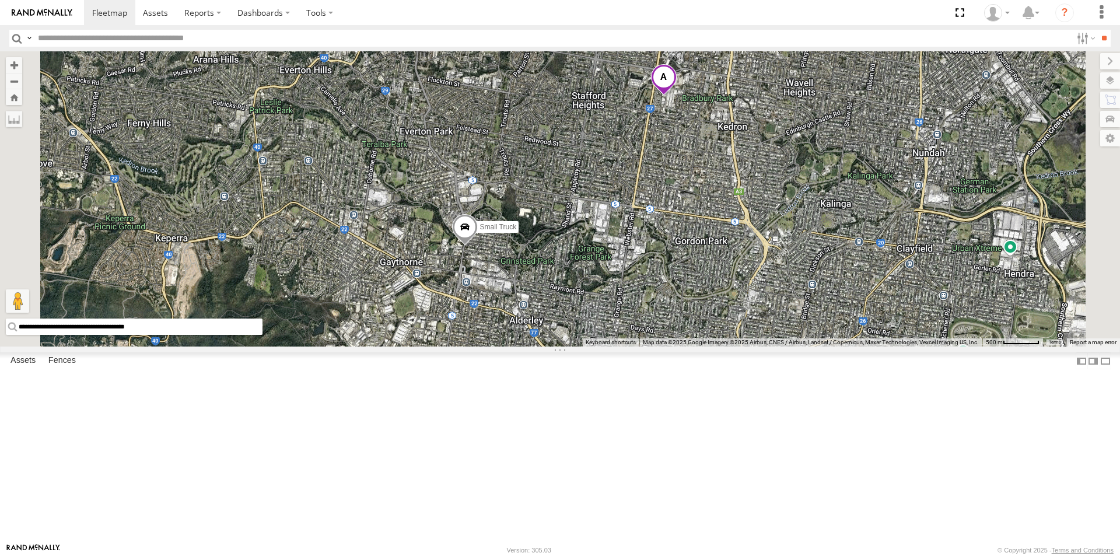
drag, startPoint x: 946, startPoint y: 475, endPoint x: 822, endPoint y: 233, distance: 271.3
click at [822, 233] on div "Small Truck" at bounding box center [560, 198] width 1120 height 295
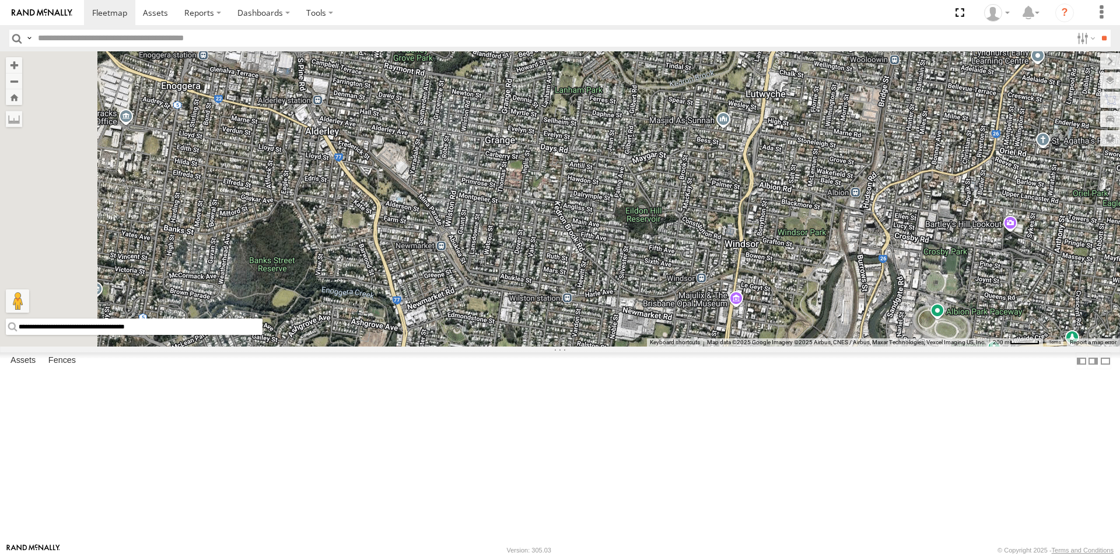
drag, startPoint x: 580, startPoint y: 103, endPoint x: 633, endPoint y: 338, distance: 241.7
click at [633, 338] on div "Small Truck Delivery Truck cruise" at bounding box center [560, 198] width 1120 height 295
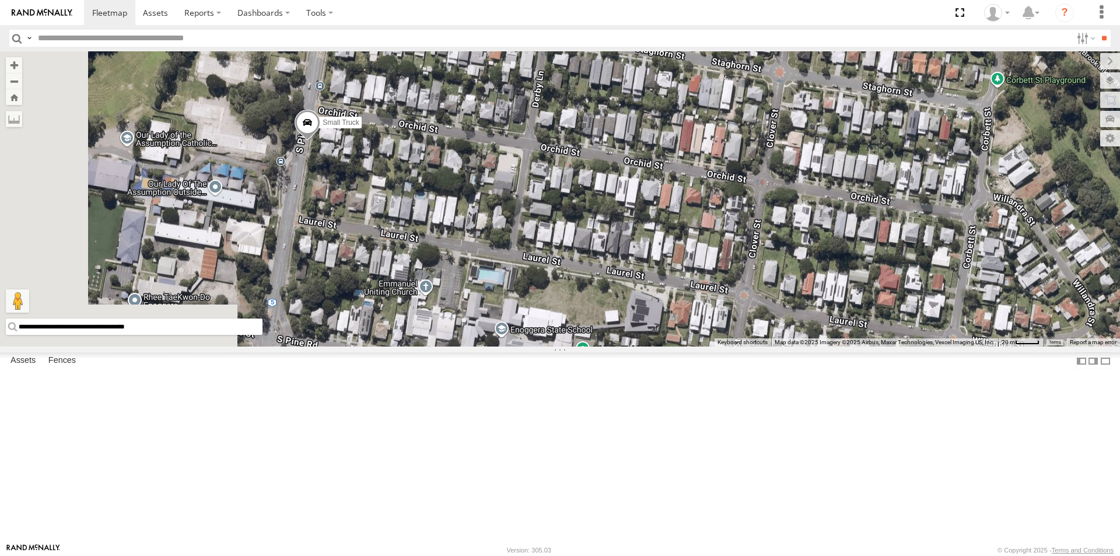
drag, startPoint x: 381, startPoint y: 272, endPoint x: 485, endPoint y: 271, distance: 103.8
click at [485, 271] on div "Small Truck Delivery Truck cruise" at bounding box center [560, 198] width 1120 height 295
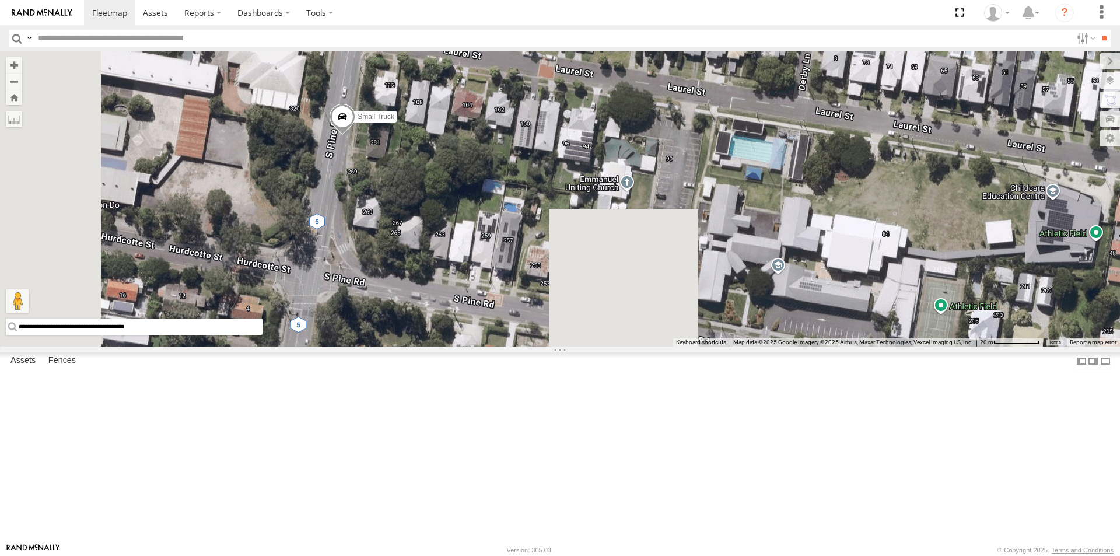
drag, startPoint x: 423, startPoint y: 408, endPoint x: 581, endPoint y: 39, distance: 401.3
click at [581, 39] on body at bounding box center [560, 278] width 1120 height 556
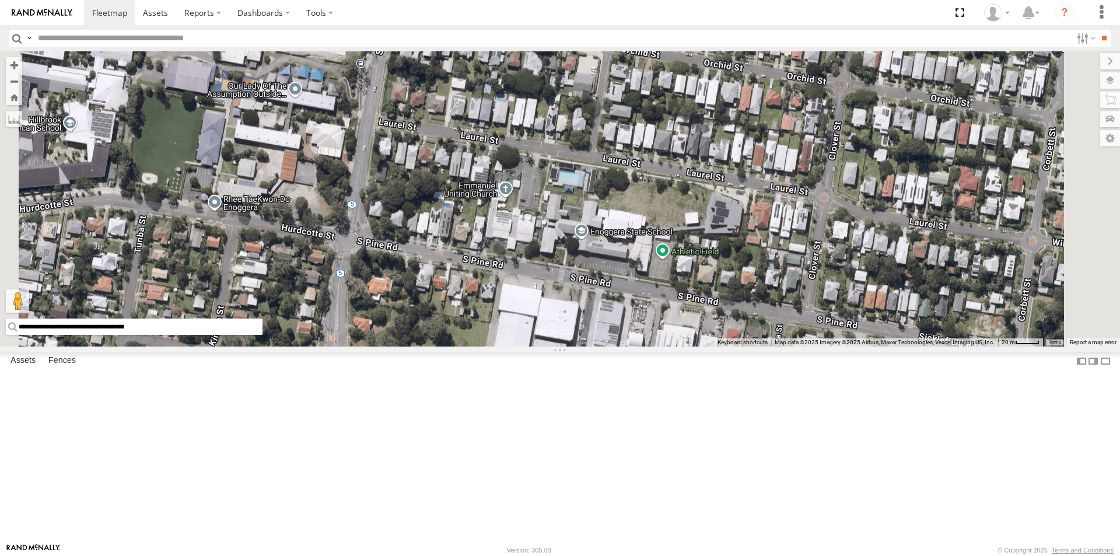
click at [750, 292] on div at bounding box center [560, 198] width 1120 height 295
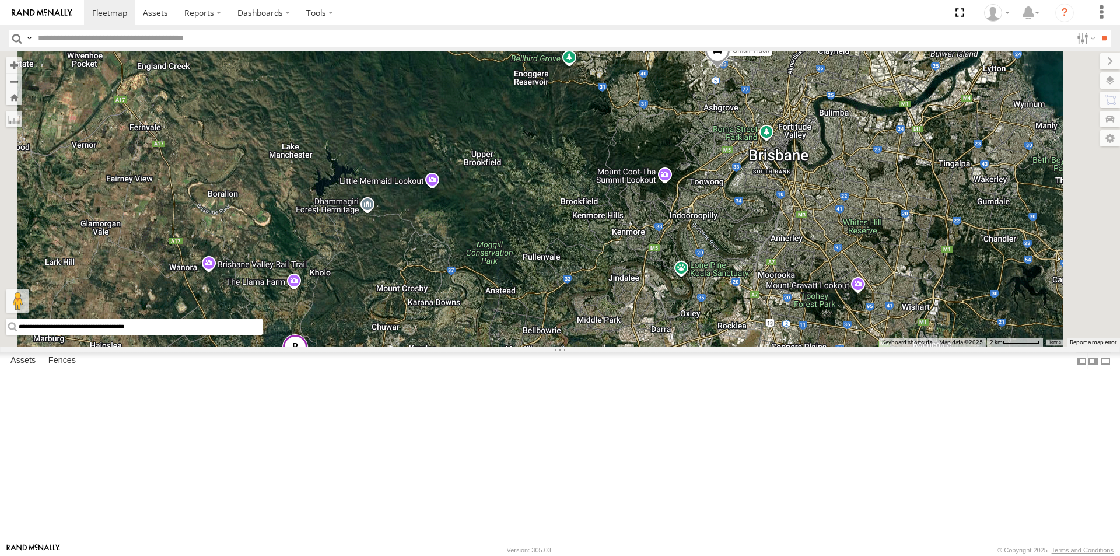
drag, startPoint x: 962, startPoint y: 486, endPoint x: 867, endPoint y: 206, distance: 295.7
click at [867, 206] on div "Small Truck Delivery Truck cruise" at bounding box center [560, 198] width 1120 height 295
